Goal: Check status: Check status

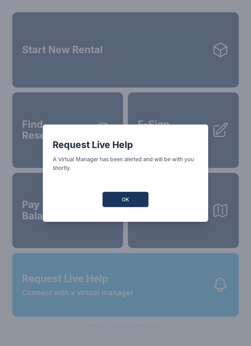
click at [125, 203] on span "OK" at bounding box center [125, 199] width 7 height 7
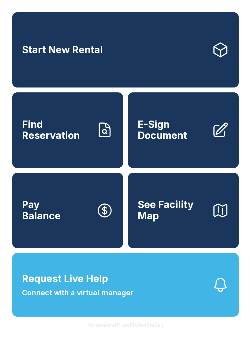
click at [99, 137] on icon at bounding box center [104, 129] width 11 height 13
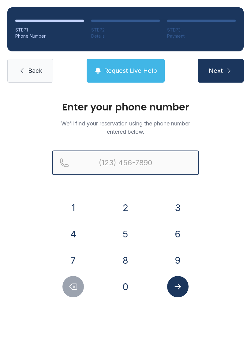
click at [153, 157] on input "Reservation phone number" at bounding box center [125, 162] width 147 height 24
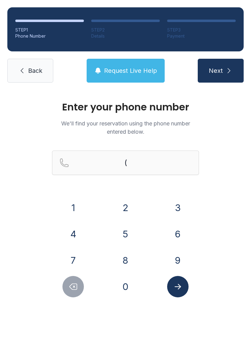
click at [178, 198] on button "3" at bounding box center [177, 207] width 21 height 21
click at [178, 197] on button "3" at bounding box center [177, 207] width 21 height 21
click at [124, 284] on button "0" at bounding box center [125, 286] width 21 height 21
click at [117, 202] on button "2" at bounding box center [125, 207] width 21 height 21
click at [176, 255] on button "9" at bounding box center [177, 260] width 21 height 21
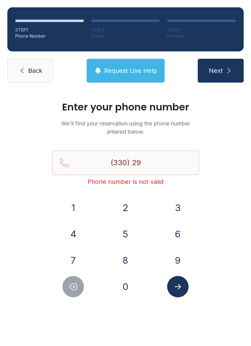
click at [65, 235] on button "4" at bounding box center [72, 233] width 21 height 21
click at [70, 282] on button "Delete number" at bounding box center [72, 286] width 21 height 21
click at [70, 281] on button "Delete number" at bounding box center [72, 286] width 21 height 21
click at [75, 281] on button "Delete number" at bounding box center [72, 286] width 21 height 21
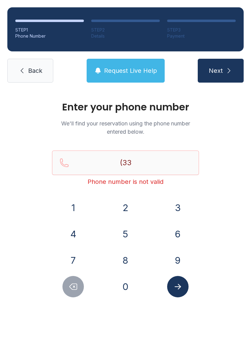
click at [77, 284] on icon "Delete number" at bounding box center [73, 286] width 9 height 9
type input "(3"
click at [77, 284] on icon "Delete number" at bounding box center [73, 286] width 9 height 9
click at [76, 286] on icon "Delete number" at bounding box center [73, 286] width 9 height 9
